Goal: Navigation & Orientation: Understand site structure

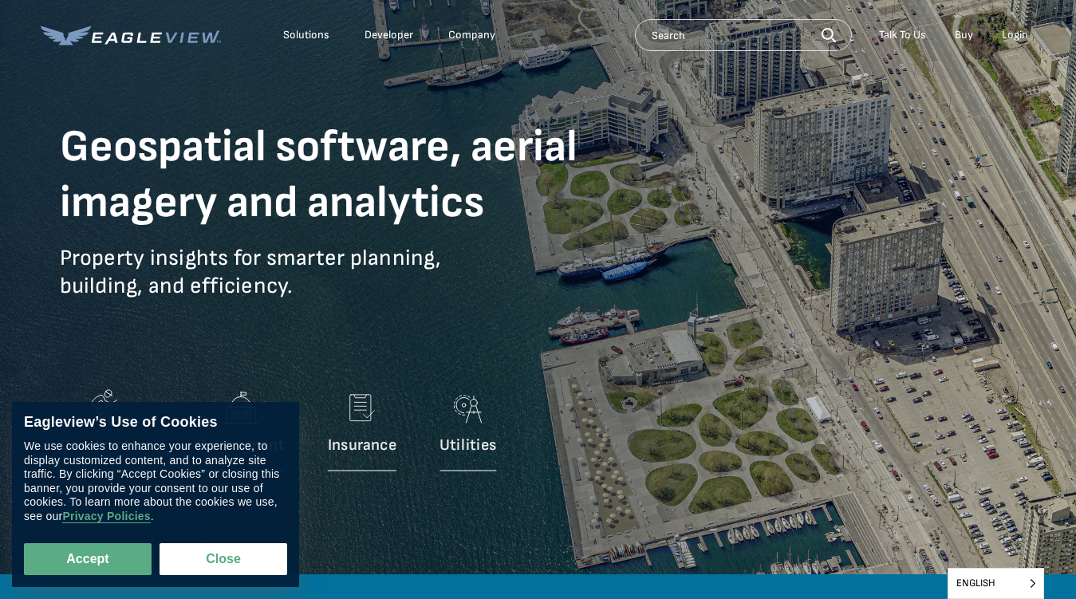
click at [537, 299] on p "Property insights for smarter planning, building, and efficiency." at bounding box center [347, 284] width 574 height 80
click at [306, 35] on div "Solutions" at bounding box center [306, 35] width 46 height 14
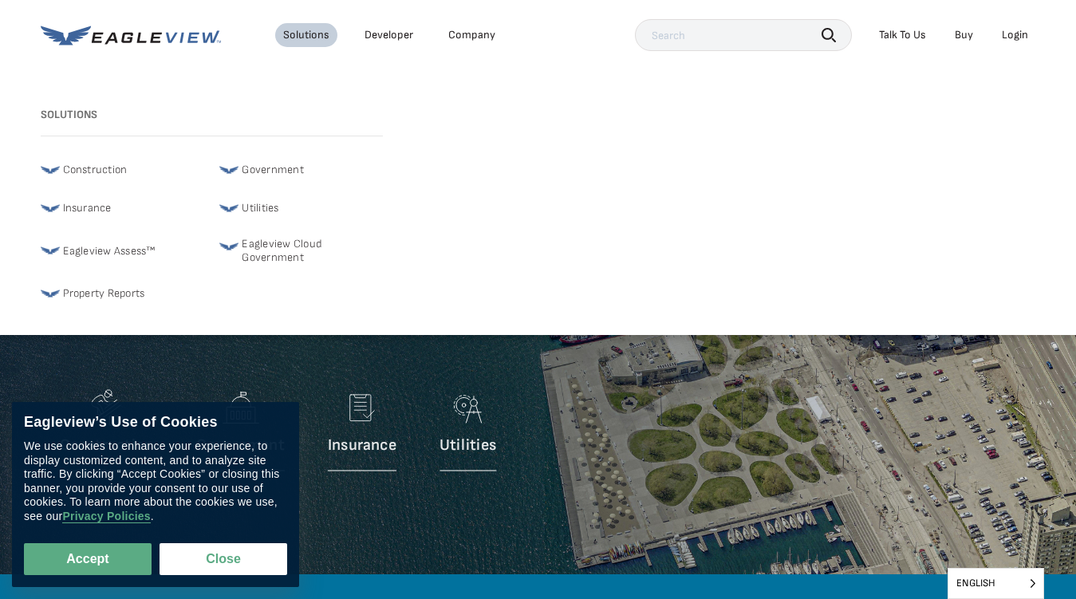
click at [470, 35] on div "Company" at bounding box center [471, 35] width 47 height 14
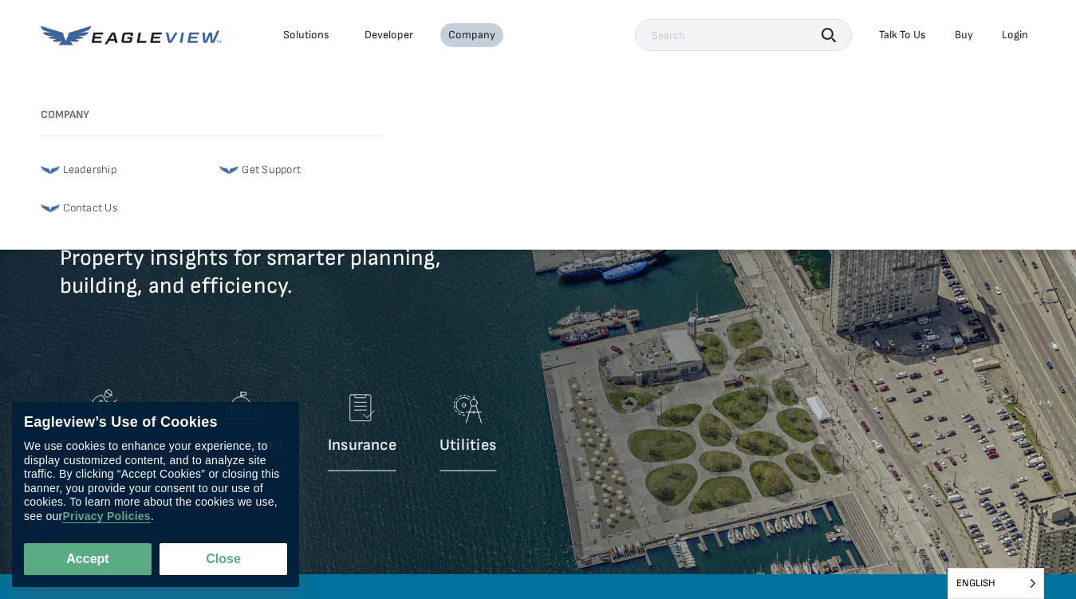
click at [828, 34] on icon "button" at bounding box center [828, 35] width 14 height 14
click at [902, 35] on div "Talk To Us" at bounding box center [902, 35] width 47 height 14
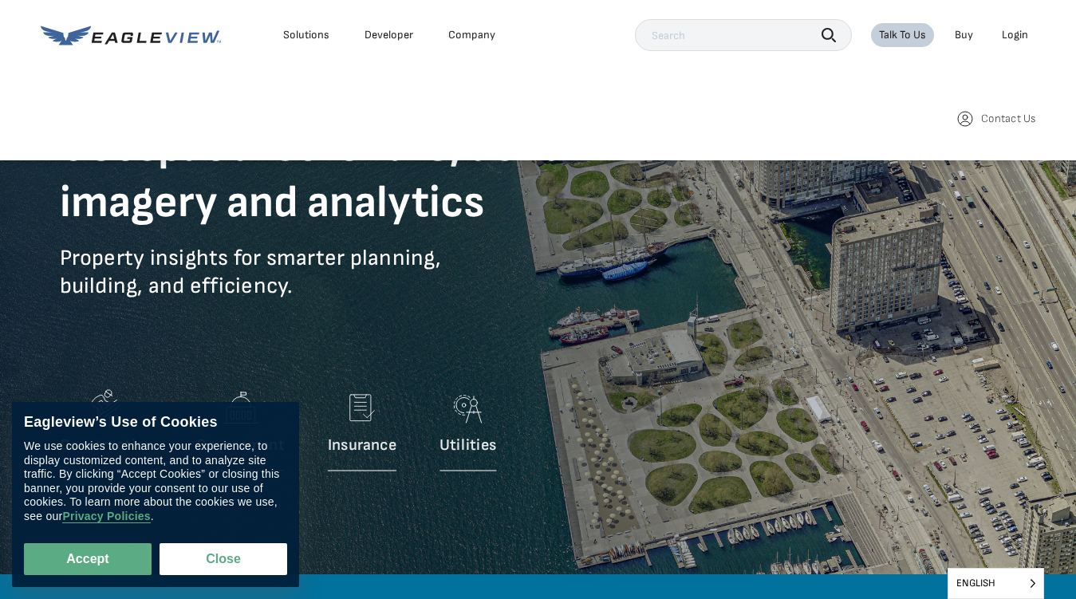
click at [1014, 35] on div "Login" at bounding box center [1014, 35] width 26 height 14
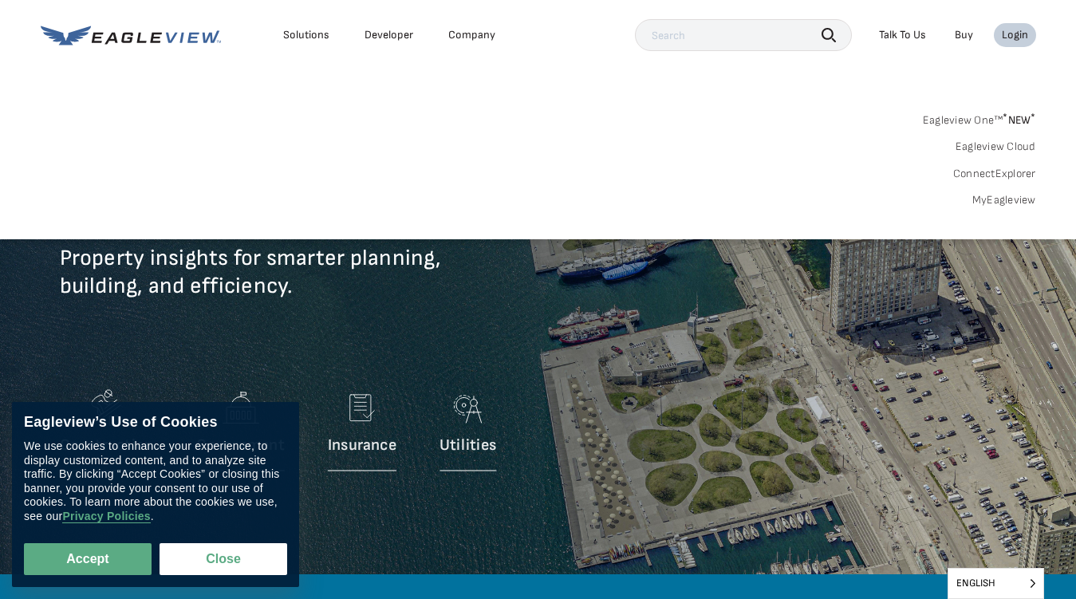
click at [88, 559] on button "Accept" at bounding box center [88, 559] width 128 height 32
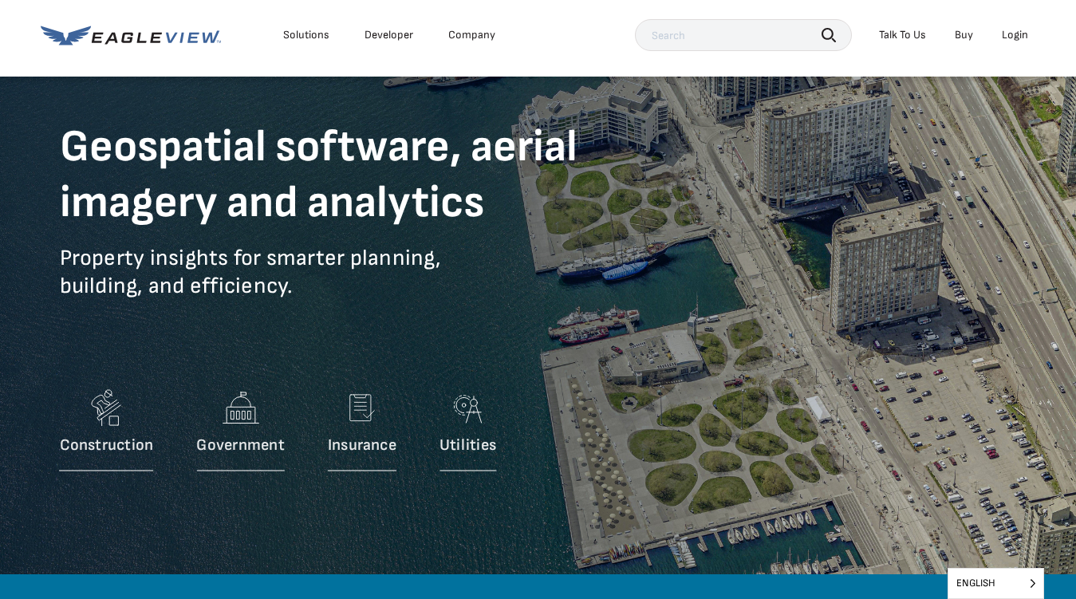
click at [223, 559] on button "Close" at bounding box center [219, 556] width 121 height 30
checkbox input "false"
click at [995, 583] on span "English" at bounding box center [995, 583] width 95 height 30
click at [0, 0] on input "English" at bounding box center [0, 0] width 0 height 0
